Goal: Information Seeking & Learning: Understand process/instructions

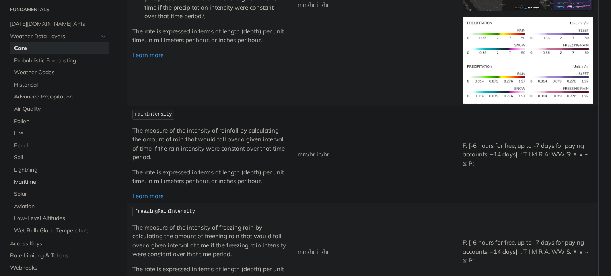
scroll to position [40, 0]
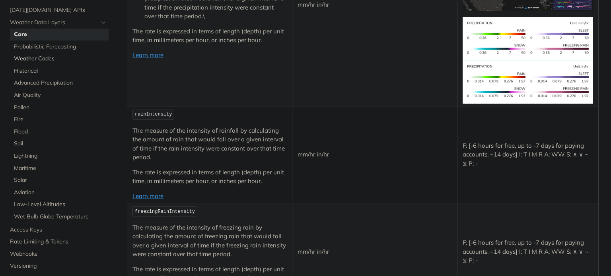
click at [53, 61] on span "Weather Codes" at bounding box center [60, 59] width 93 height 8
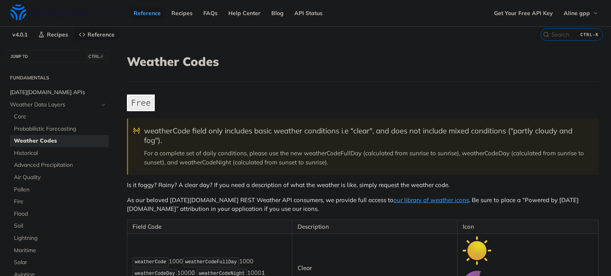
click at [55, 91] on span "[DATE][DOMAIN_NAME] APIs" at bounding box center [58, 93] width 97 height 8
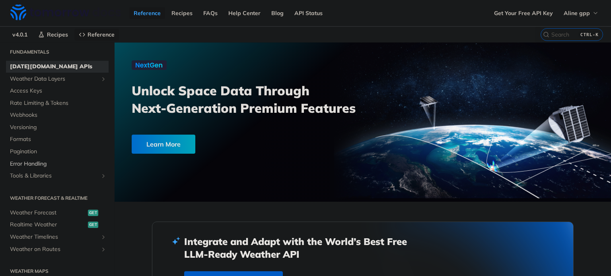
scroll to position [40, 0]
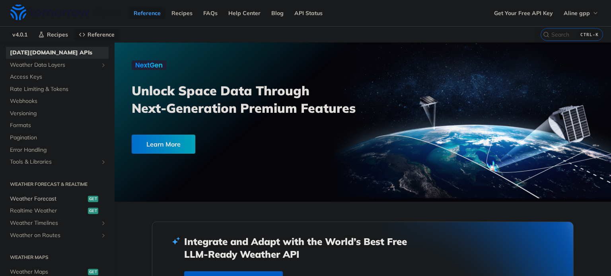
click at [74, 197] on span "Weather Forecast" at bounding box center [48, 199] width 76 height 8
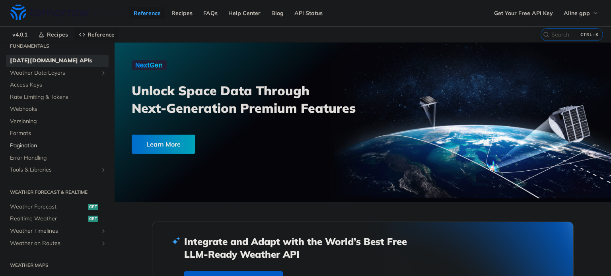
scroll to position [80, 0]
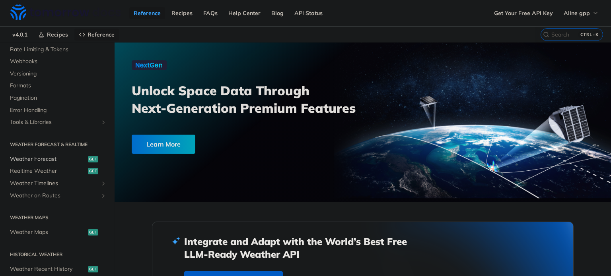
click at [55, 161] on span "Weather Forecast" at bounding box center [48, 159] width 76 height 8
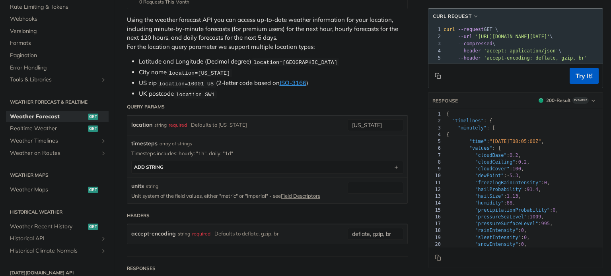
scroll to position [159, 0]
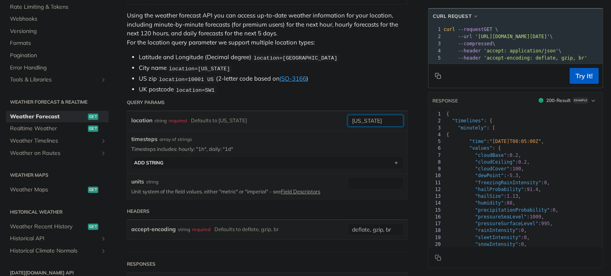
click at [377, 119] on input "[US_STATE]" at bounding box center [376, 121] width 56 height 12
type input "n"
type input "brasilia"
click at [577, 78] on button "Try It!" at bounding box center [583, 76] width 29 height 16
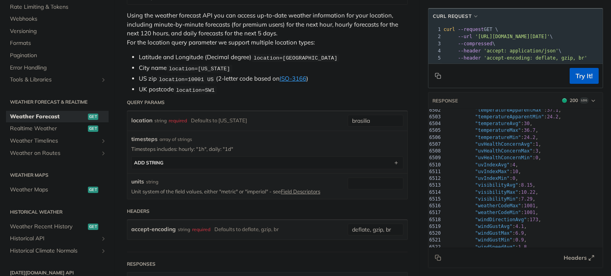
scroll to position [0, 0]
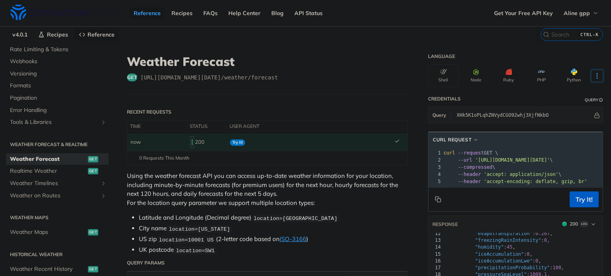
click at [594, 78] on icon "More ellipsis" at bounding box center [596, 75] width 7 height 7
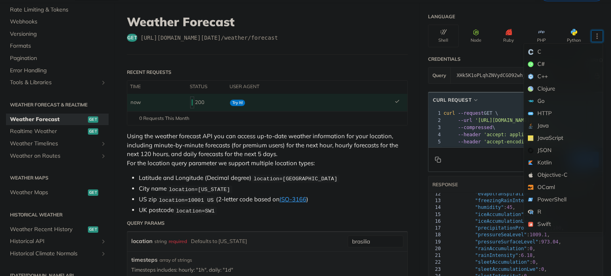
click at [342, 38] on div "get https://api.tomorrow.io/v4 /weather/forecast" at bounding box center [267, 38] width 281 height 8
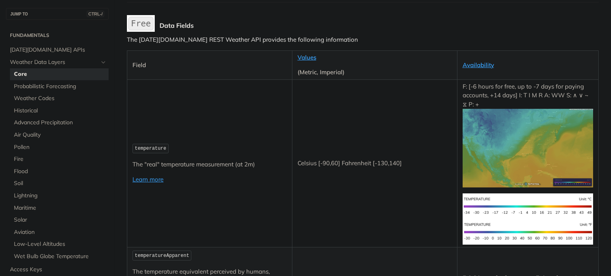
scroll to position [119, 0]
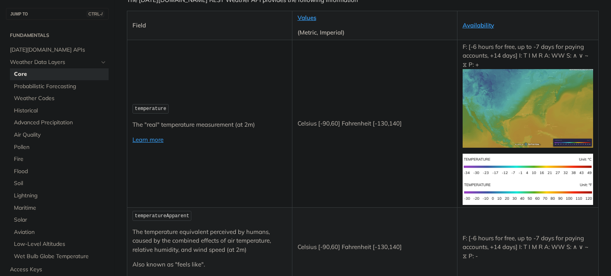
click at [323, 31] on p "(Metric, Imperial)" at bounding box center [374, 32] width 154 height 9
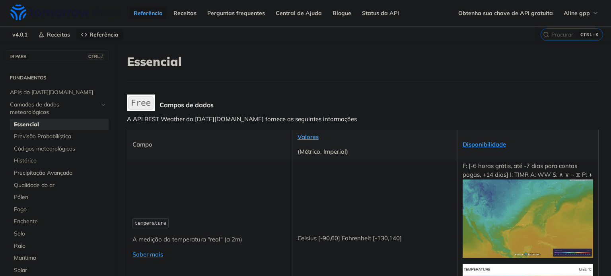
click at [314, 135] on font "Valores" at bounding box center [307, 137] width 21 height 8
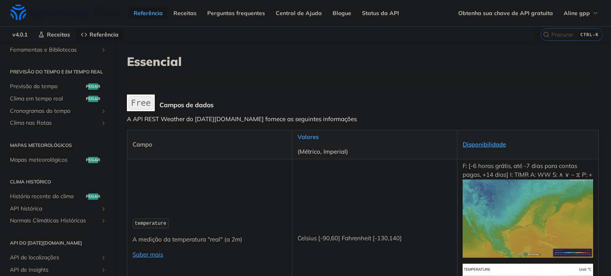
scroll to position [398, 0]
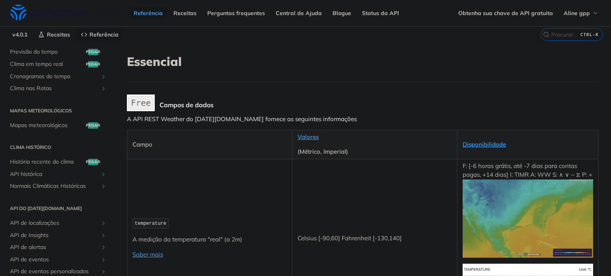
drag, startPoint x: 425, startPoint y: 70, endPoint x: 429, endPoint y: 66, distance: 6.2
click at [425, 70] on header "Essencial" at bounding box center [363, 67] width 472 height 27
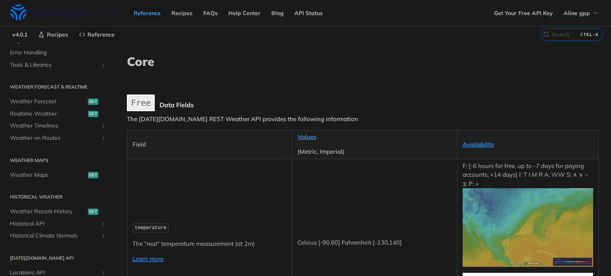
scroll to position [328, 0]
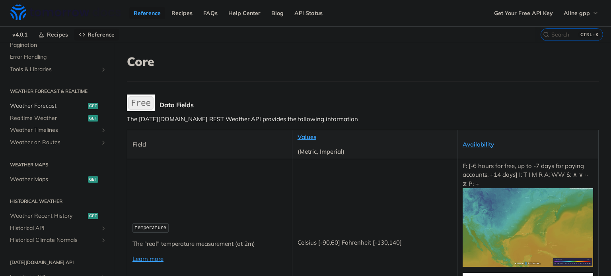
click at [64, 104] on span "Weather Forecast" at bounding box center [48, 106] width 76 height 8
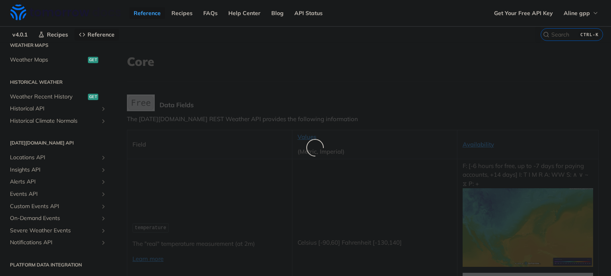
scroll to position [133, 0]
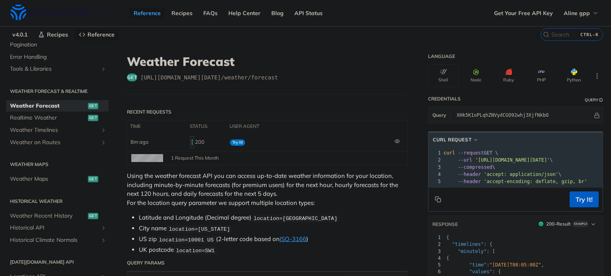
click at [247, 128] on th "user agent" at bounding box center [309, 126] width 165 height 13
click at [286, 74] on div "get https://api.tomorrow.io/v4 /weather/forecast" at bounding box center [267, 78] width 281 height 8
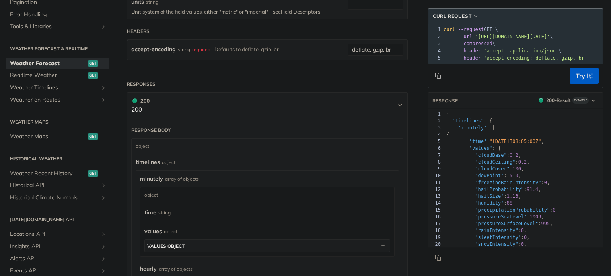
scroll to position [477, 0]
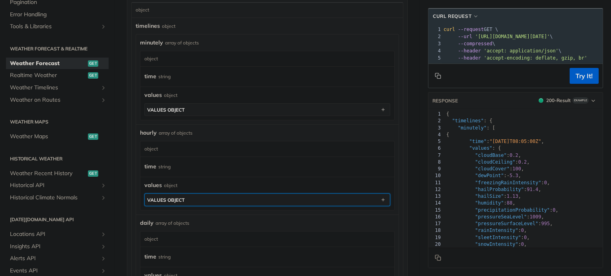
click at [225, 199] on button "values object" at bounding box center [267, 200] width 245 height 12
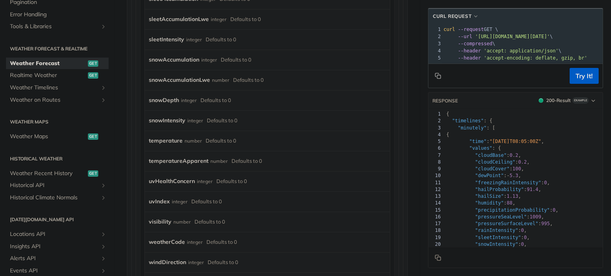
scroll to position [1034, 0]
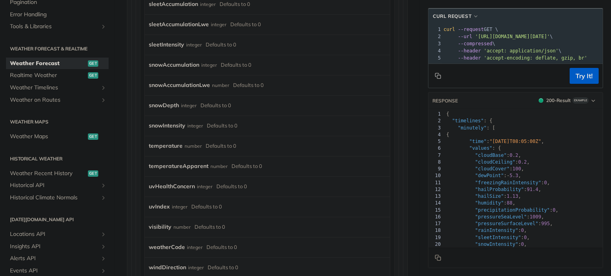
click at [221, 146] on div "Defaults to 0" at bounding box center [221, 146] width 31 height 12
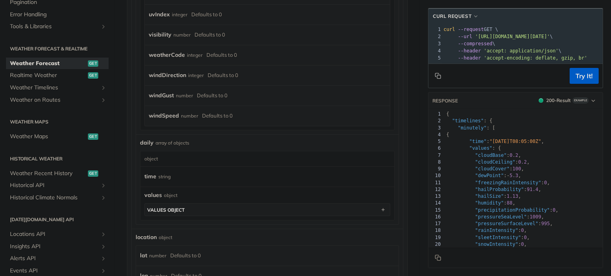
scroll to position [1233, 0]
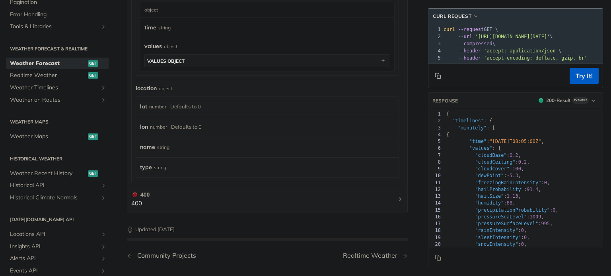
scroll to position [1392, 0]
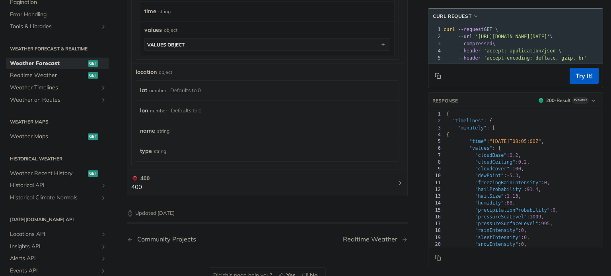
click at [190, 137] on div "name string" at bounding box center [263, 131] width 247 height 12
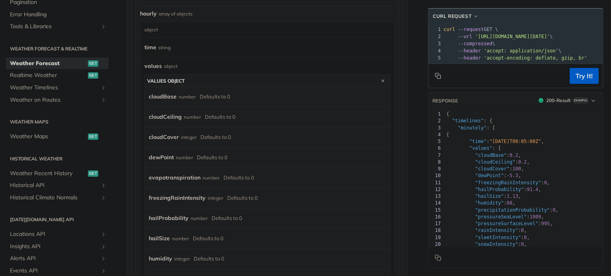
scroll to position [517, 0]
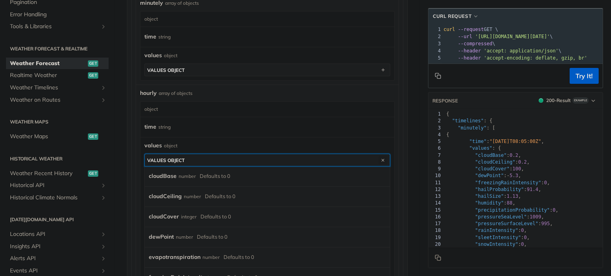
click at [379, 159] on icon "button" at bounding box center [383, 160] width 9 height 9
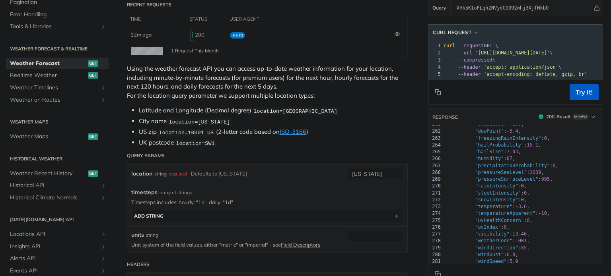
scroll to position [119, 0]
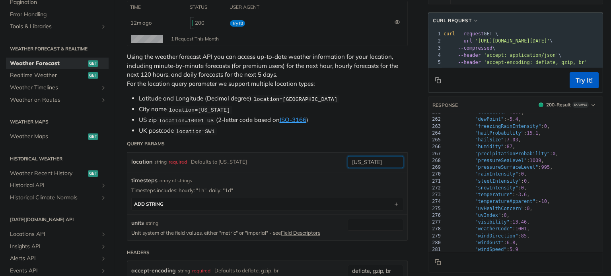
click at [366, 161] on input "new york" at bounding box center [376, 162] width 56 height 12
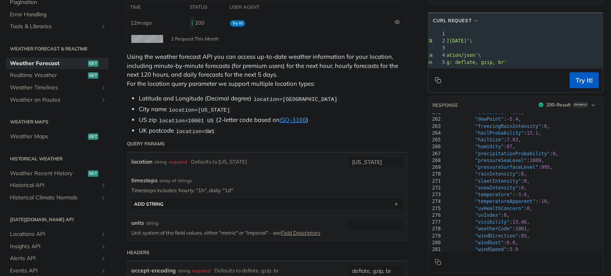
scroll to position [0, 84]
drag, startPoint x: 385, startPoint y: 160, endPoint x: 327, endPoint y: 162, distance: 58.1
click at [327, 162] on div "location string required Defaults to new york new york required type : string U…" at bounding box center [267, 162] width 272 height 12
click at [361, 161] on input "passofundo" at bounding box center [376, 162] width 56 height 12
type input "passo fundo"
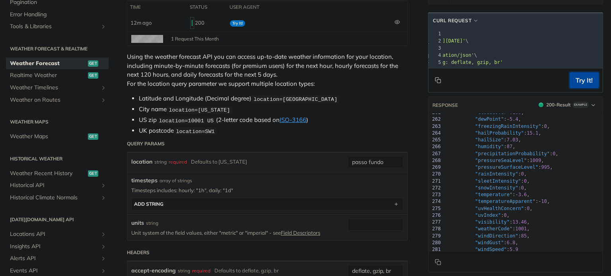
click at [572, 87] on button "Try It!" at bounding box center [583, 80] width 29 height 16
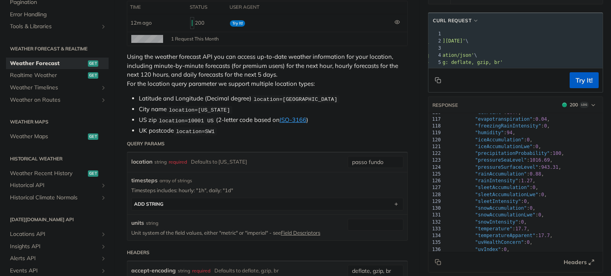
scroll to position [557, 0]
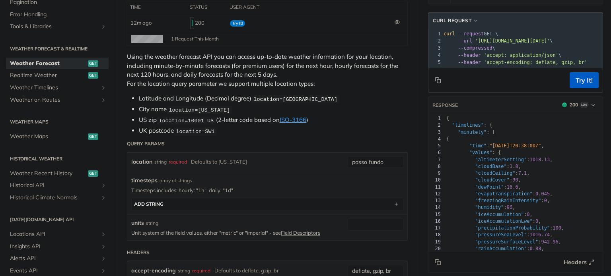
drag, startPoint x: 588, startPoint y: 39, endPoint x: 468, endPoint y: 41, distance: 119.7
click at [475, 41] on span "'https://api.tomorrow.io/v4/weather/forecast?location=passo%20fundo&apikey=XHk5…" at bounding box center [512, 41] width 75 height 6
copy span "https://api.tomorrow.io/v4/weather/forecast?location=passo%20fundo&apikey=XHk5K…"
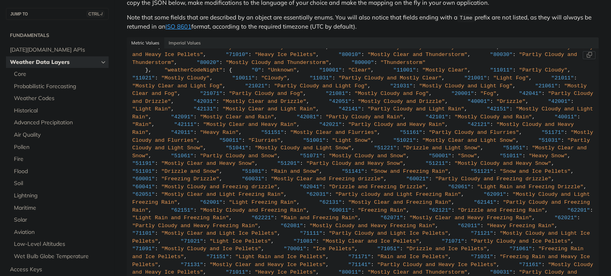
scroll to position [1789, 0]
